Goal: Information Seeking & Learning: Understand process/instructions

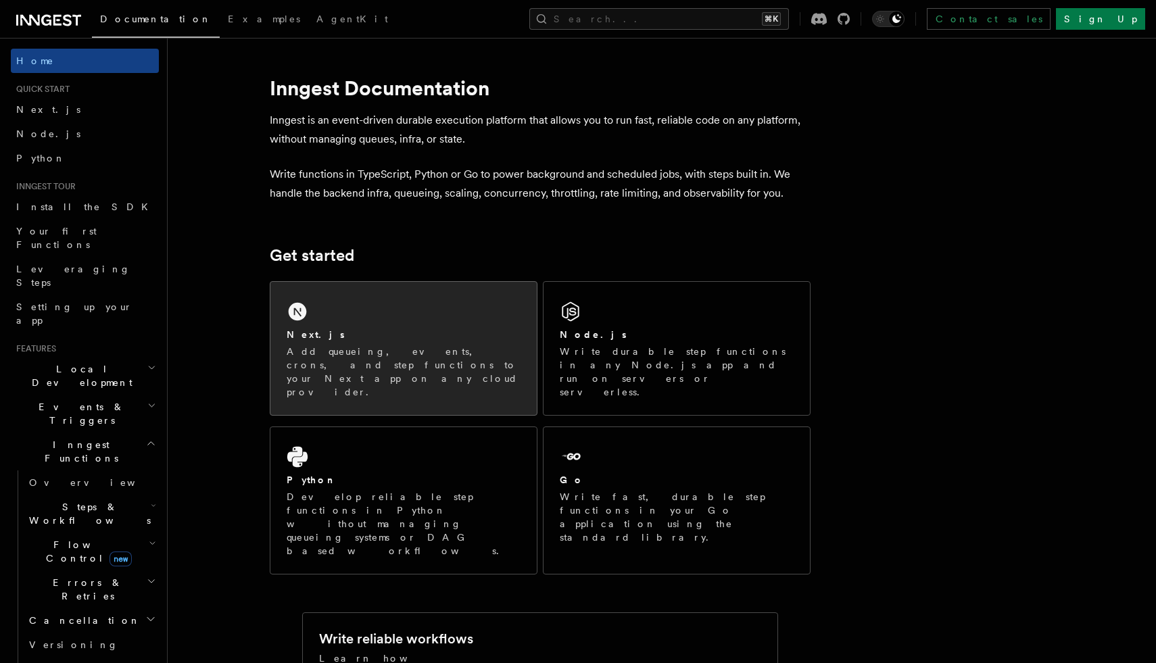
click at [362, 343] on div "Next.js Add queueing, events, crons, and step functions to your Next app on any…" at bounding box center [404, 363] width 234 height 71
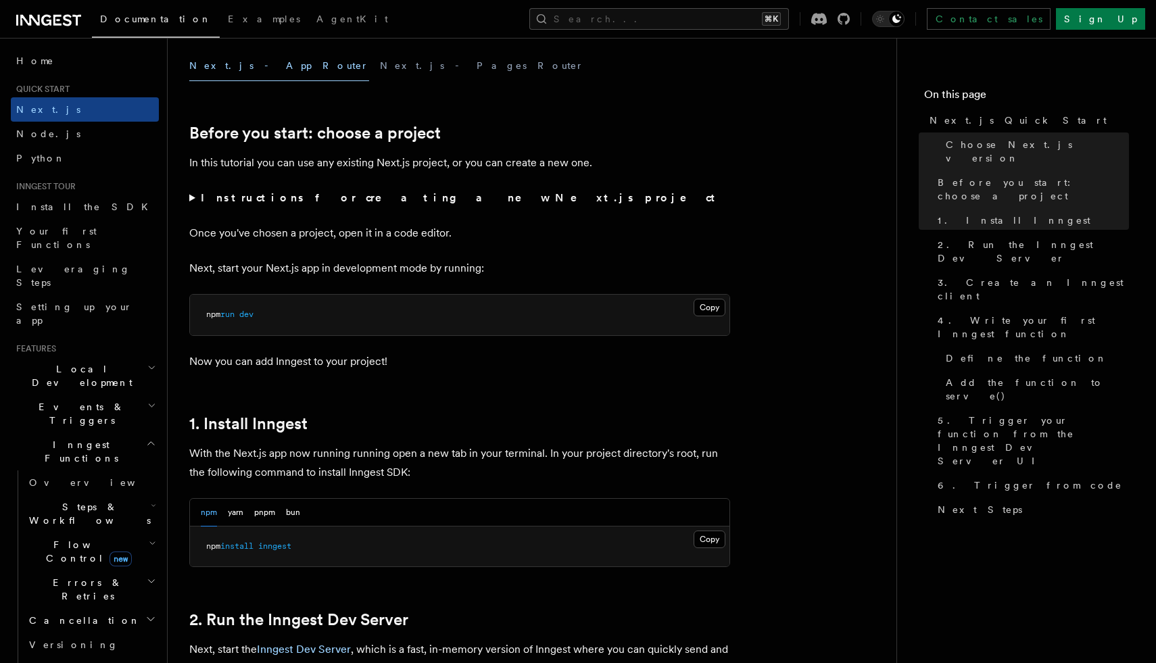
scroll to position [393, 0]
click at [193, 199] on summary "Instructions for creating a new Next.js project" at bounding box center [459, 197] width 541 height 19
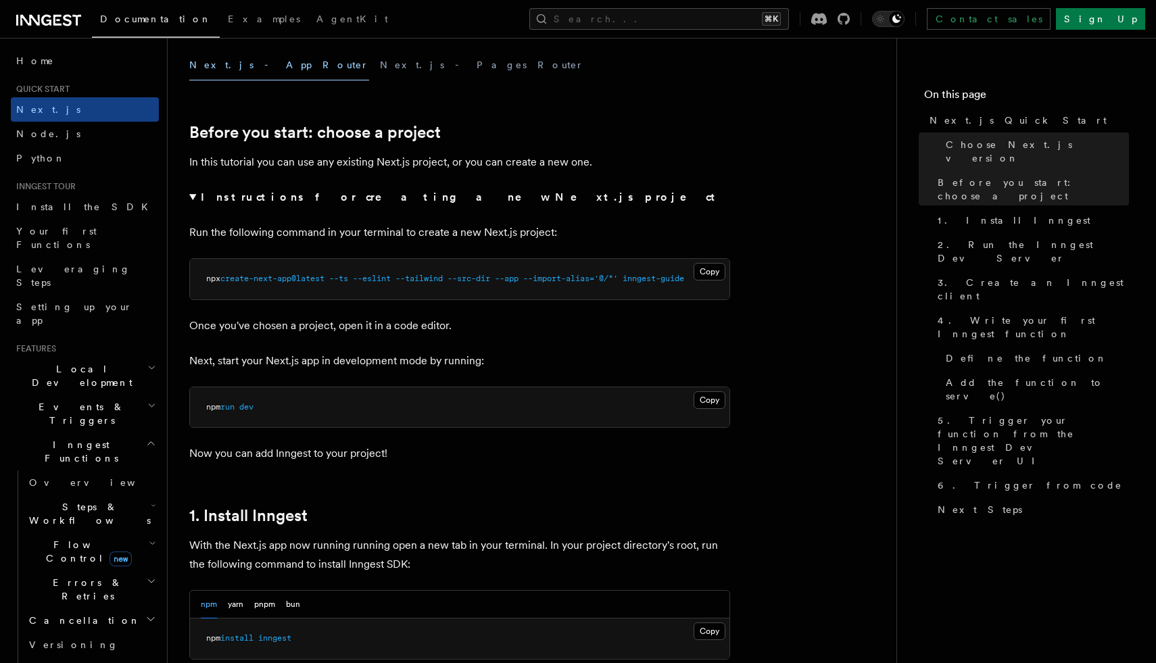
click at [193, 199] on summary "Instructions for creating a new Next.js project" at bounding box center [459, 197] width 541 height 19
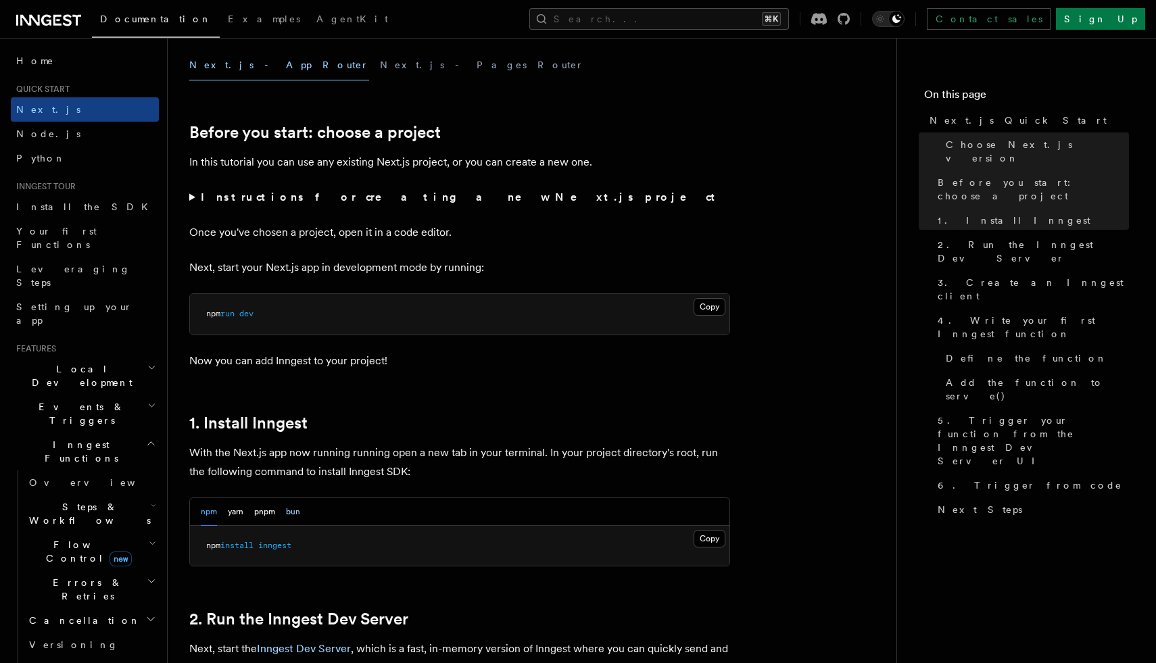
click at [297, 508] on button "bun" at bounding box center [293, 512] width 14 height 28
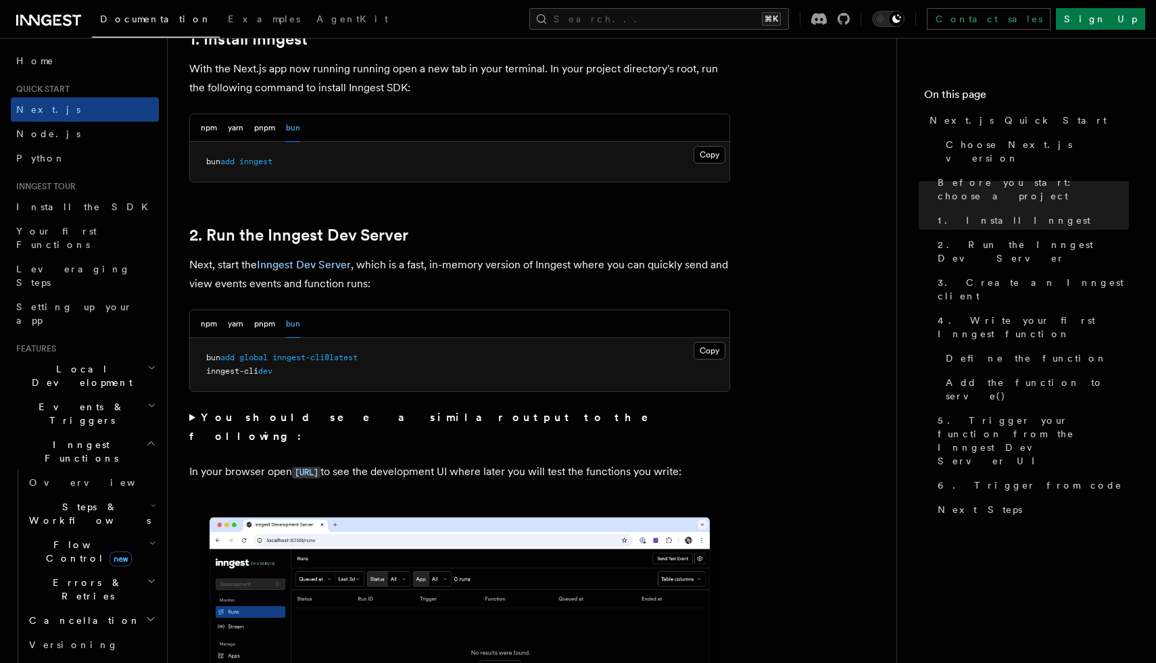
scroll to position [778, 0]
click at [302, 356] on span "inngest-cli@latest" at bounding box center [314, 356] width 85 height 9
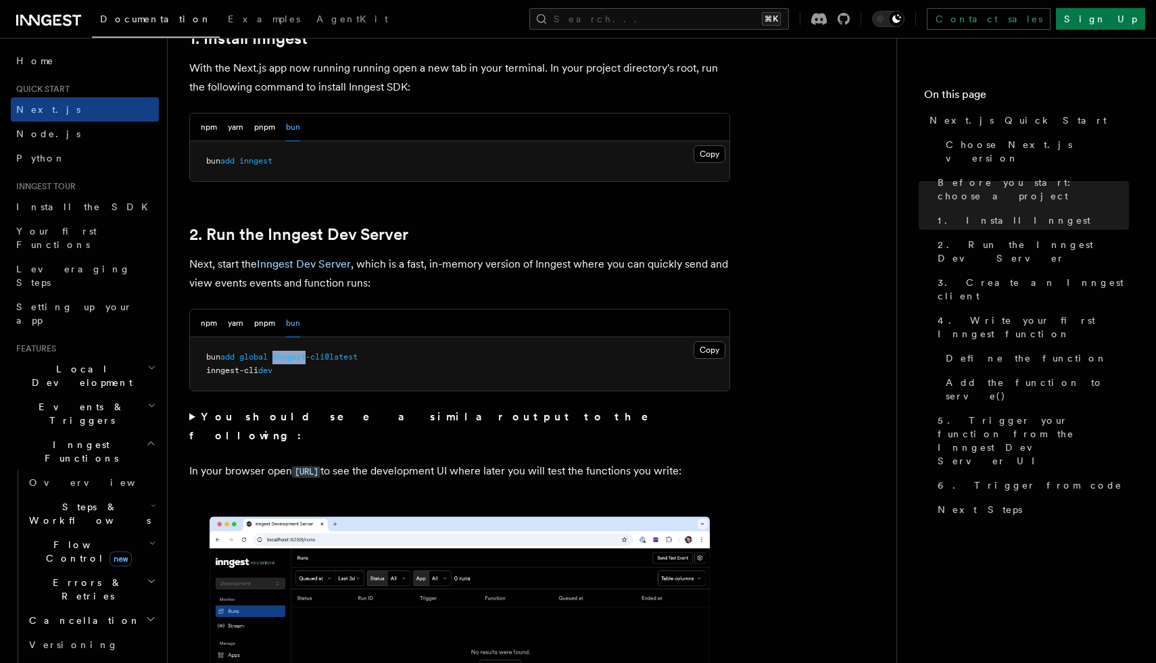
click at [302, 356] on span "inngest-cli@latest" at bounding box center [314, 356] width 85 height 9
copy code "bun add global inngest-cli@latest"
